Goal: Information Seeking & Learning: Learn about a topic

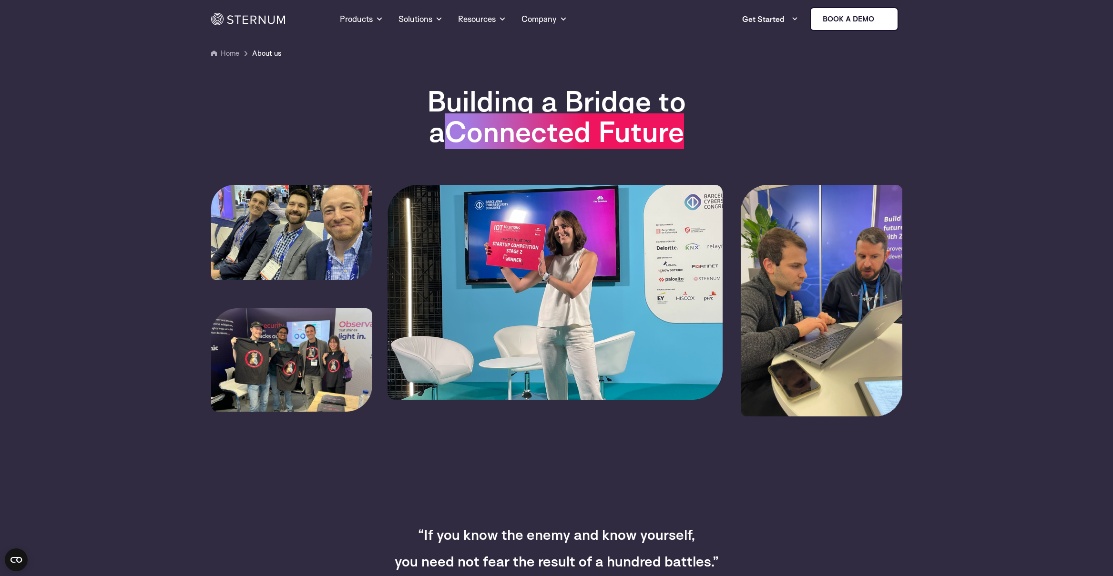
click at [270, 55] on span "About us" at bounding box center [266, 53] width 29 height 11
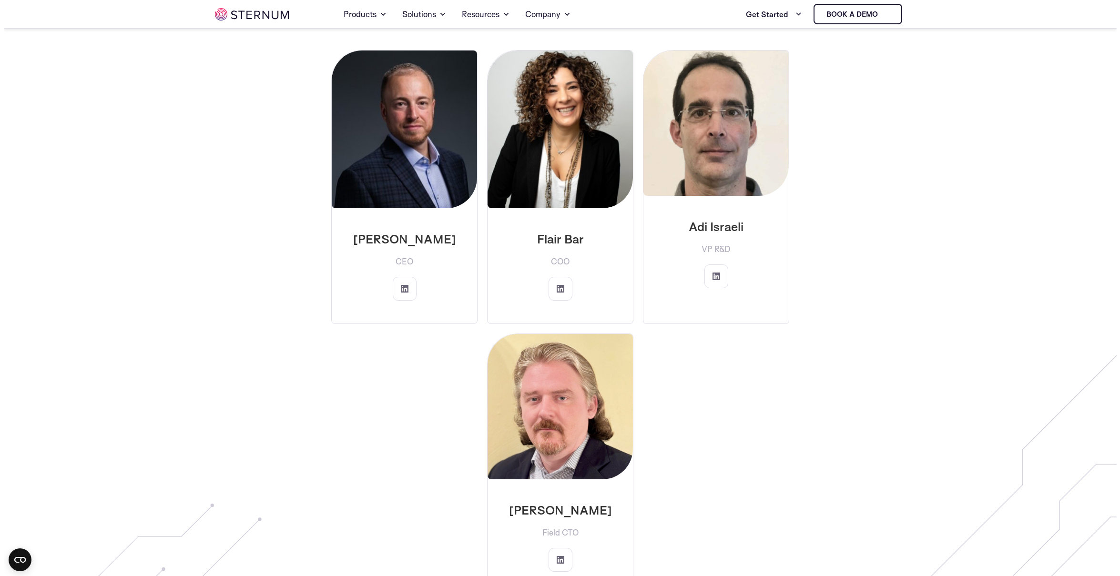
scroll to position [1551, 0]
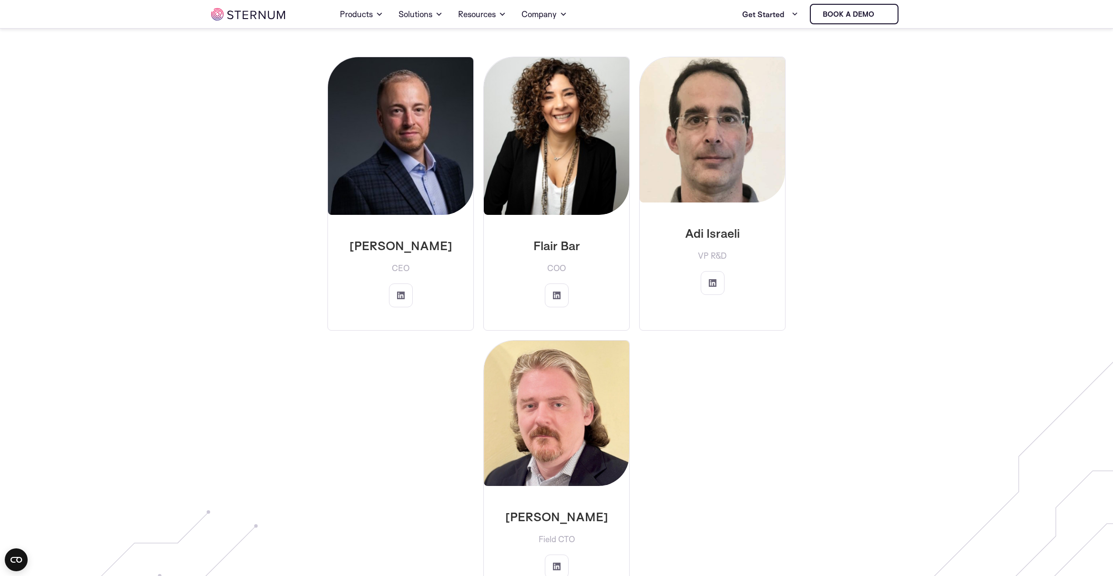
click at [553, 509] on p "[PERSON_NAME]" at bounding box center [556, 516] width 130 height 15
click at [555, 560] on link at bounding box center [557, 567] width 24 height 24
drag, startPoint x: 752, startPoint y: 221, endPoint x: 658, endPoint y: 216, distance: 94.5
click at [658, 225] on p "Adi Israeli" at bounding box center [712, 232] width 130 height 15
copy p "Adi Israeli"
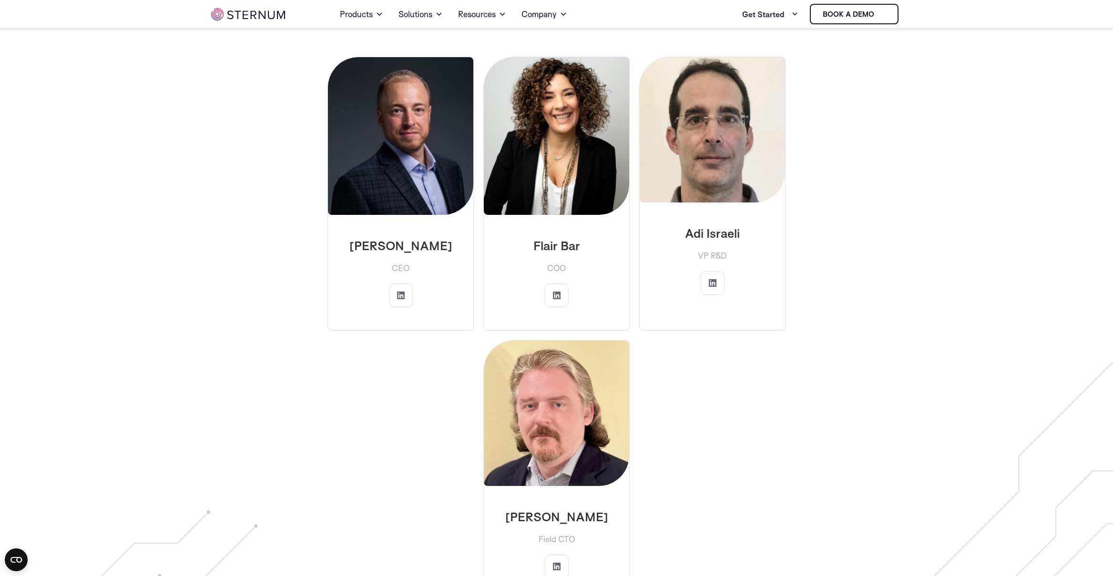
click at [592, 238] on p "Flair Bar" at bounding box center [556, 245] width 130 height 15
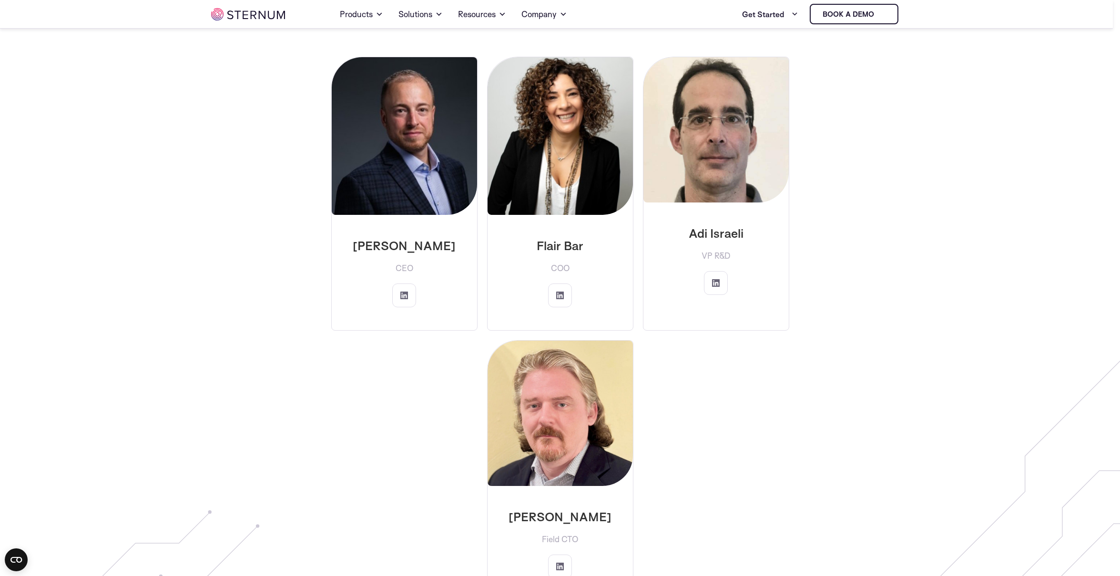
click at [0, 0] on p "Flair brings twenty years in medical device and healthcare IT development, both…" at bounding box center [0, 0] width 0 height 0
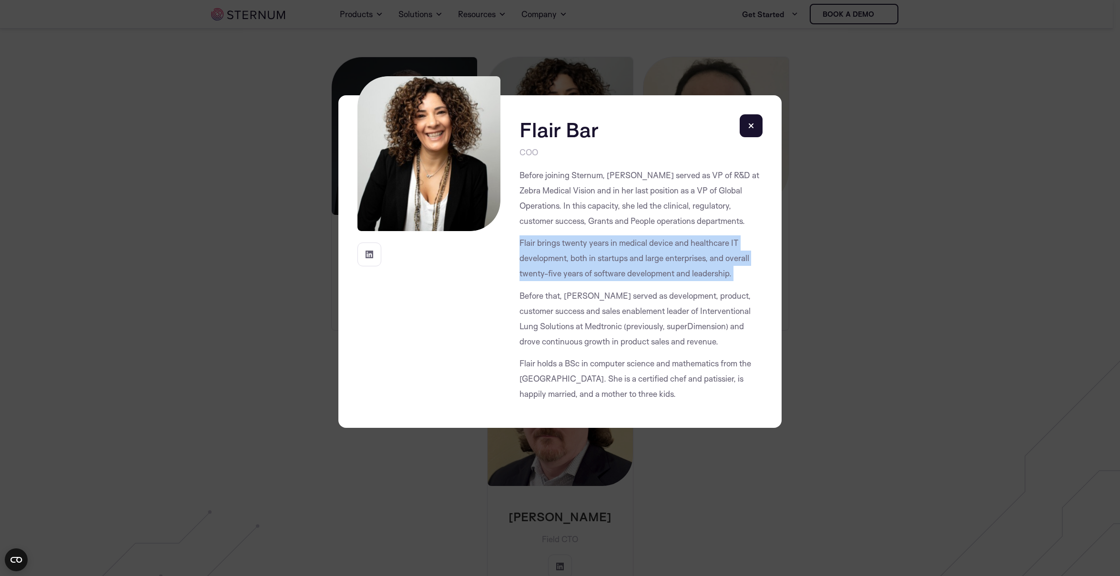
click at [749, 125] on rect at bounding box center [751, 125] width 23 height 23
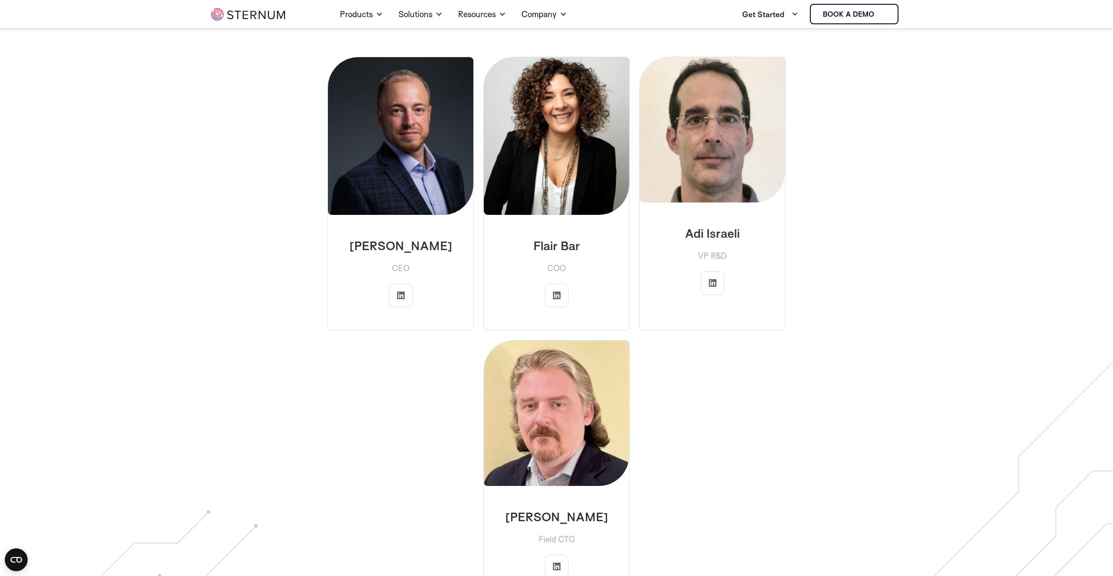
drag, startPoint x: 527, startPoint y: 230, endPoint x: 586, endPoint y: 231, distance: 58.6
click at [586, 238] on p "Flair Bar" at bounding box center [556, 245] width 130 height 15
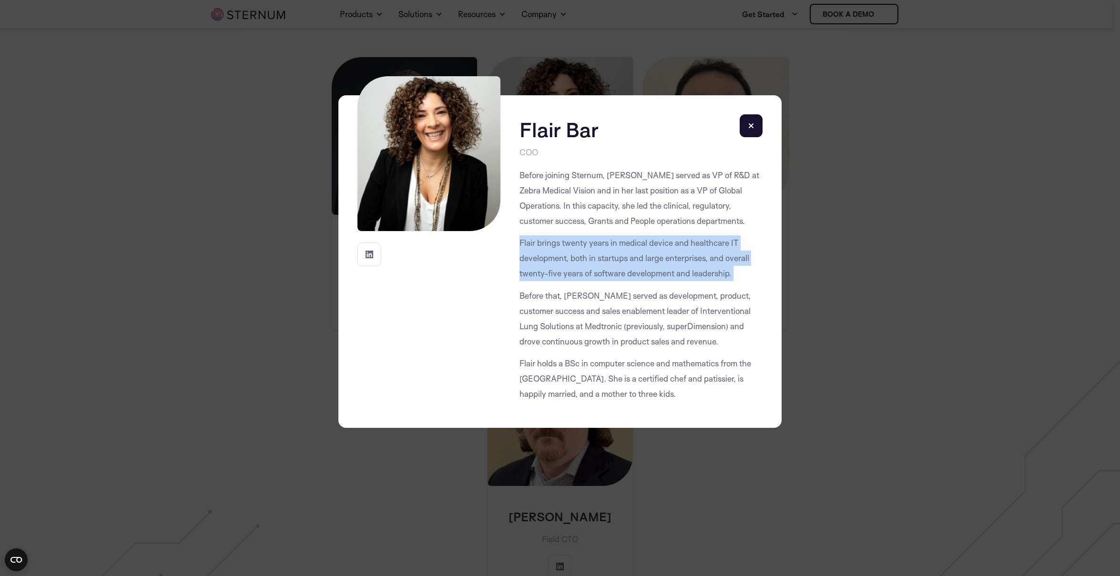
copy p "Flair Bar"
